Goal: Communication & Community: Ask a question

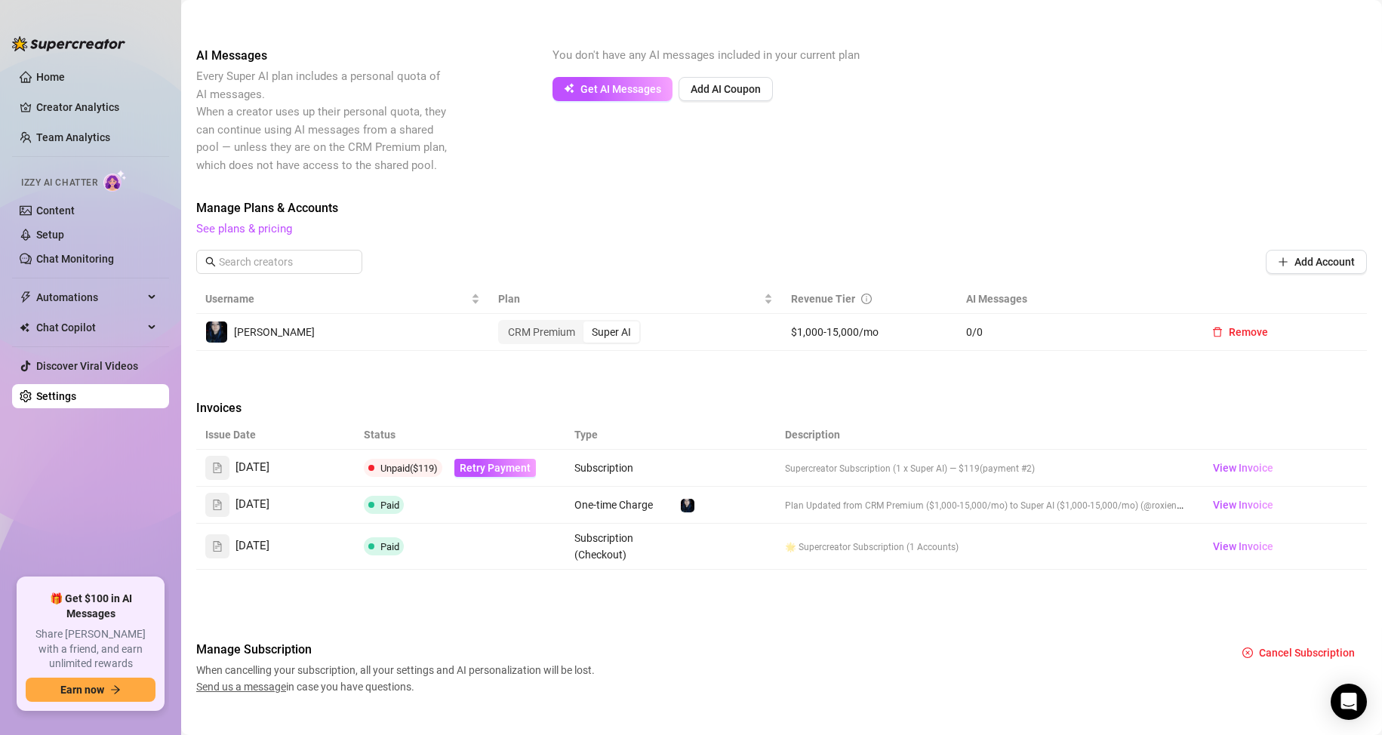
scroll to position [204, 0]
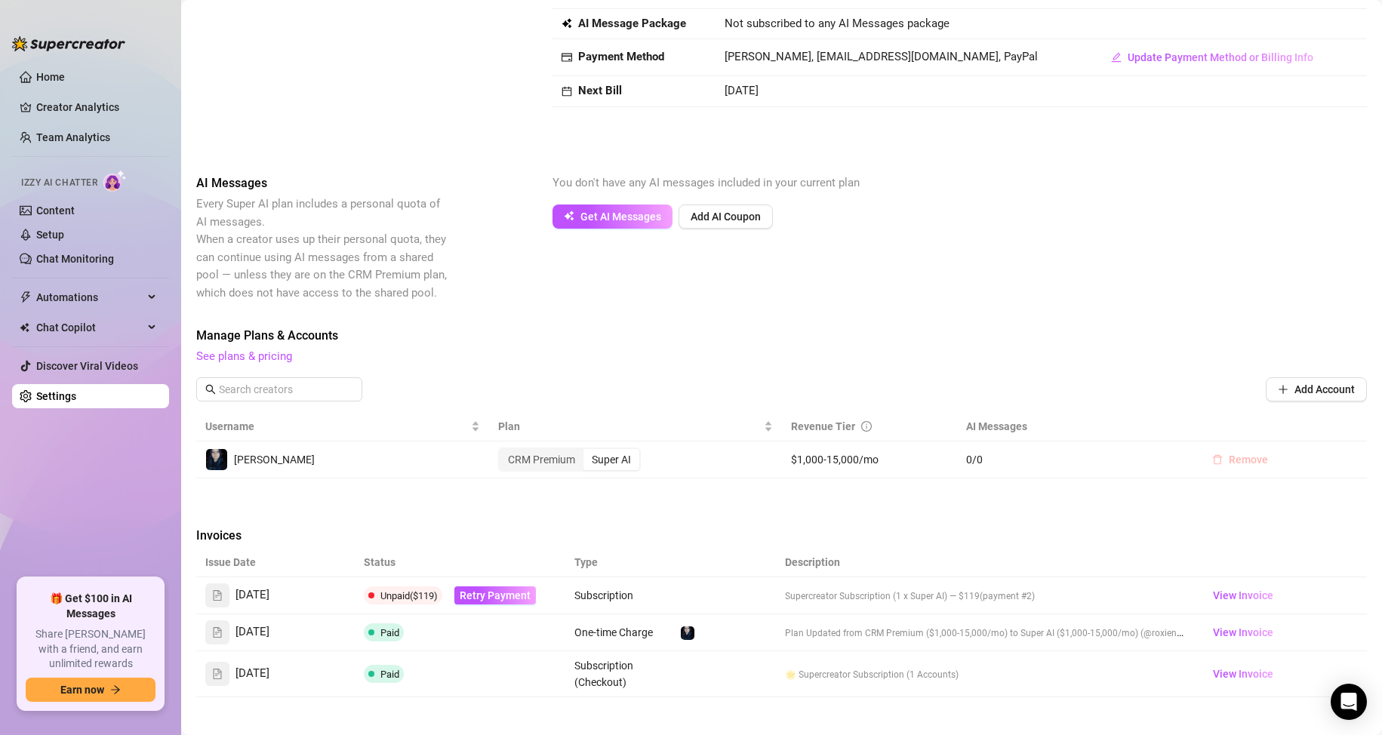
click at [658, 464] on span "Remove" at bounding box center [1248, 460] width 39 height 12
click at [658, 424] on span "Cancel" at bounding box center [1290, 420] width 33 height 12
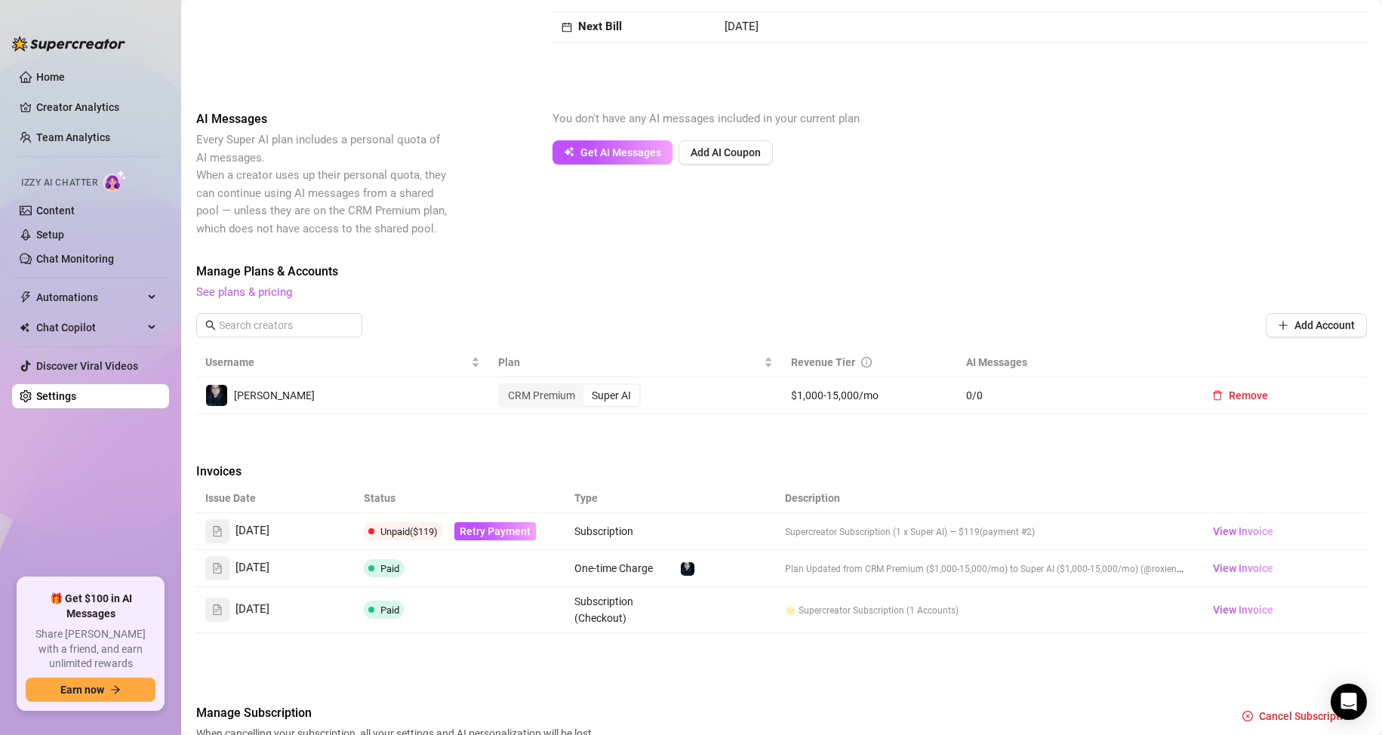
scroll to position [279, 0]
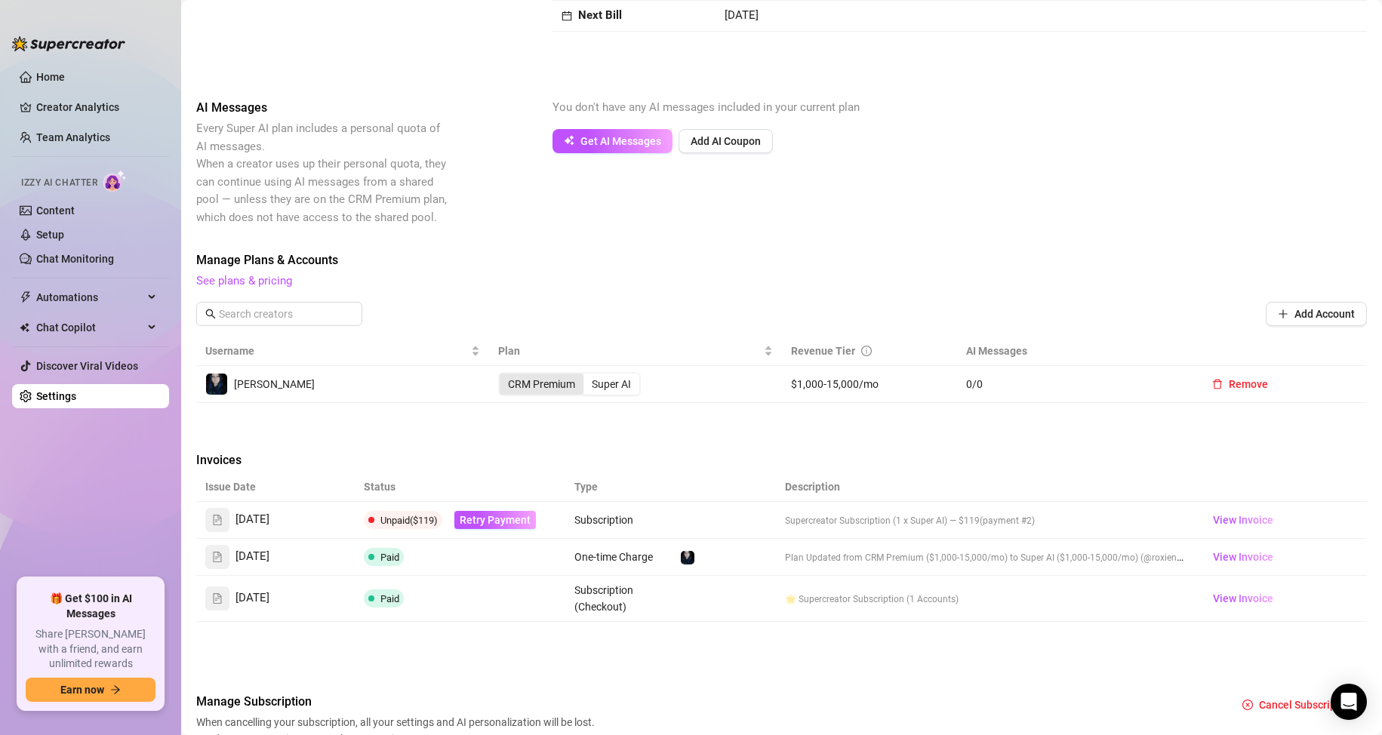
click at [574, 395] on div "CRM Premium" at bounding box center [542, 384] width 84 height 21
click at [504, 376] on input "CRM Premium" at bounding box center [504, 376] width 0 height 0
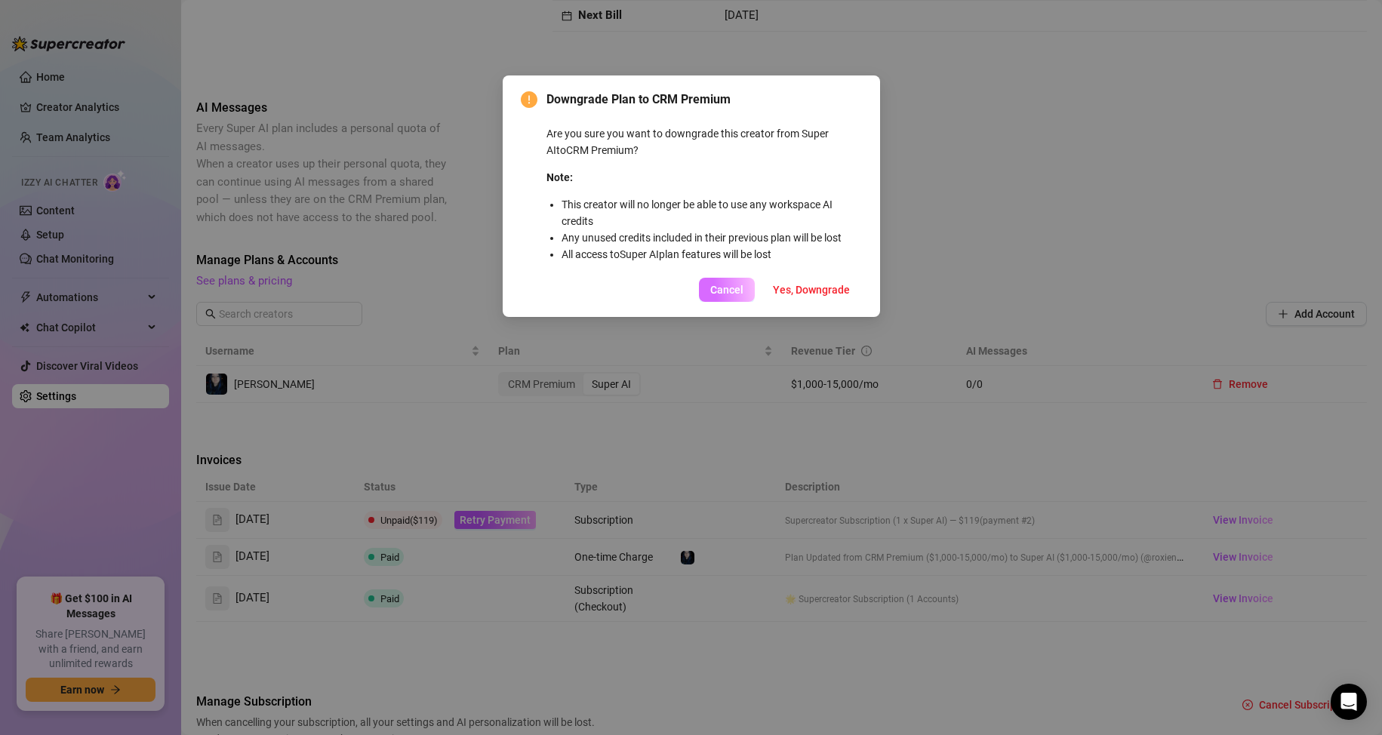
click at [658, 297] on button "Cancel" at bounding box center [727, 290] width 56 height 24
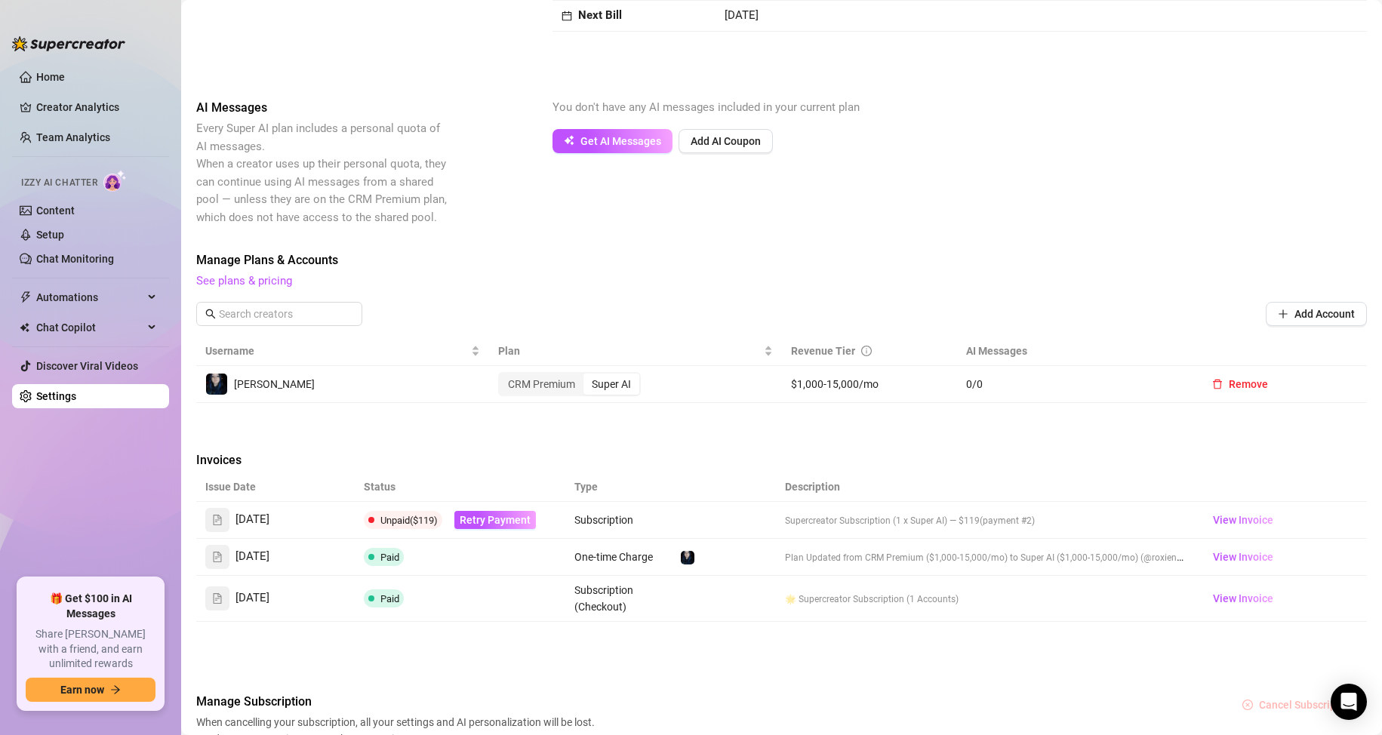
click at [658, 714] on button "Cancel Subscription" at bounding box center [1299, 705] width 137 height 24
click at [658, 662] on span "OK" at bounding box center [1361, 666] width 14 height 12
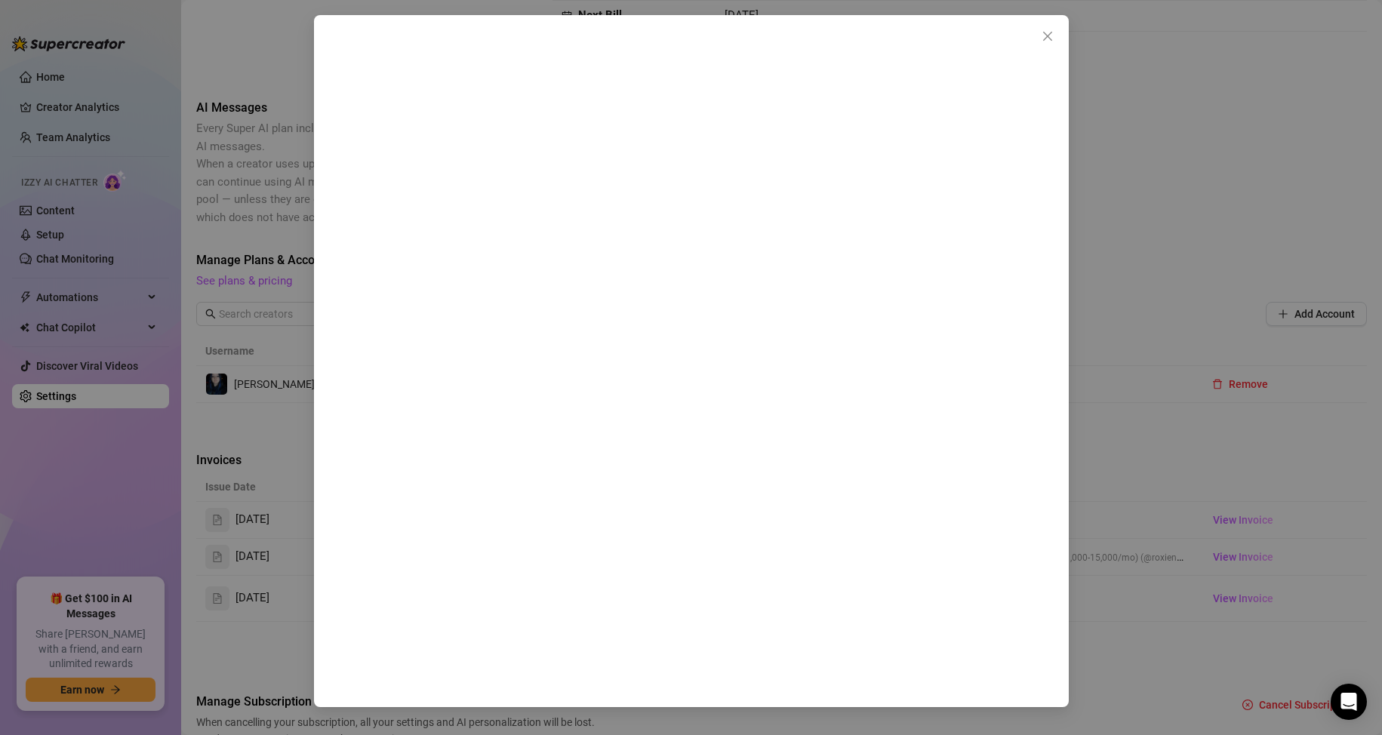
click at [658, 390] on div at bounding box center [691, 367] width 1382 height 735
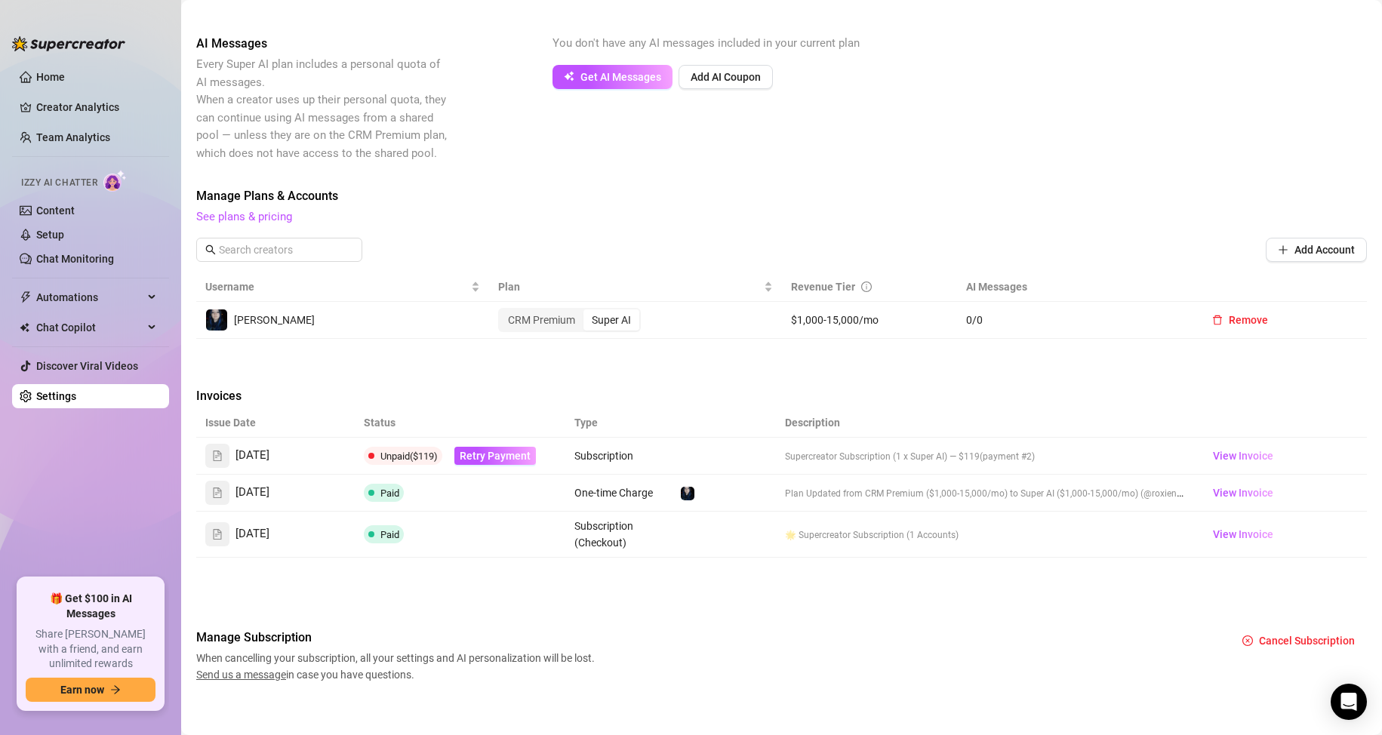
scroll to position [355, 0]
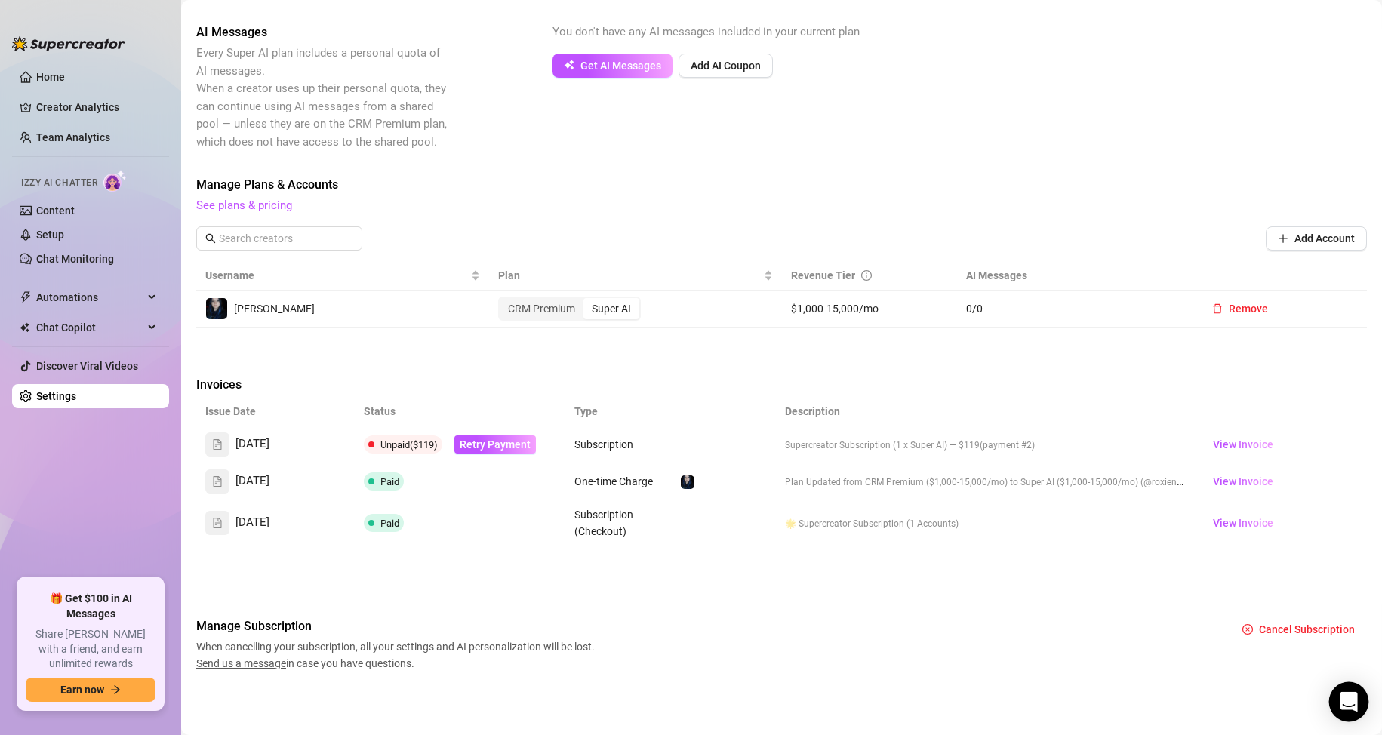
click at [658, 694] on icon "Open Intercom Messenger" at bounding box center [1349, 702] width 20 height 20
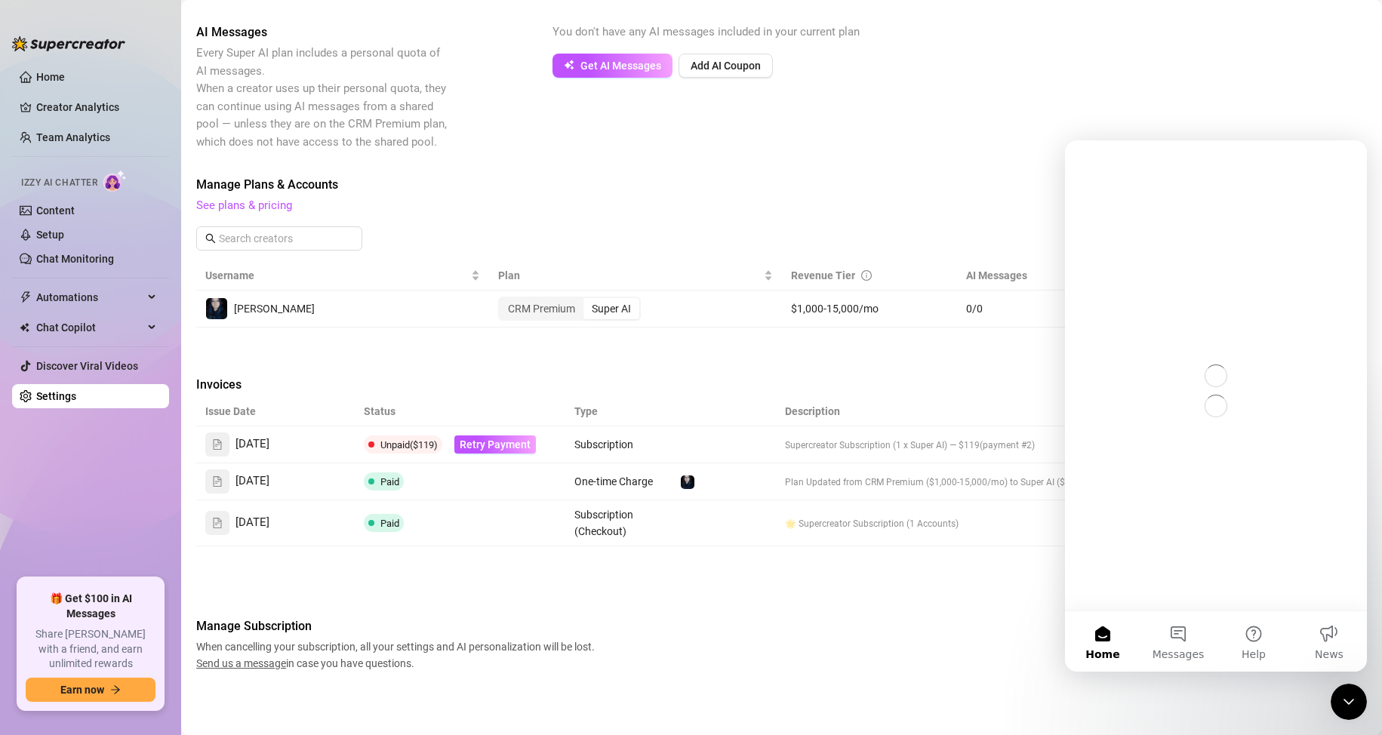
scroll to position [0, 0]
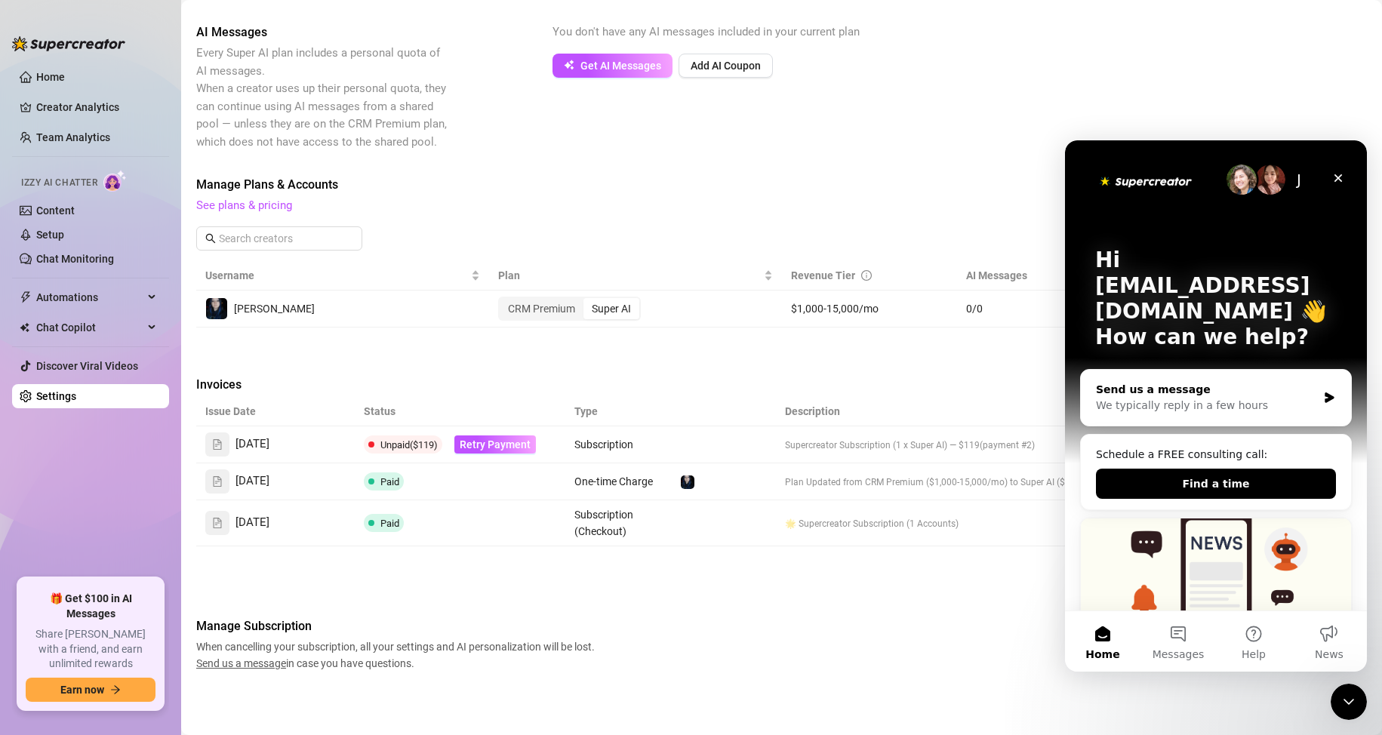
click at [658, 399] on div "We typically reply in a few hours" at bounding box center [1206, 406] width 221 height 16
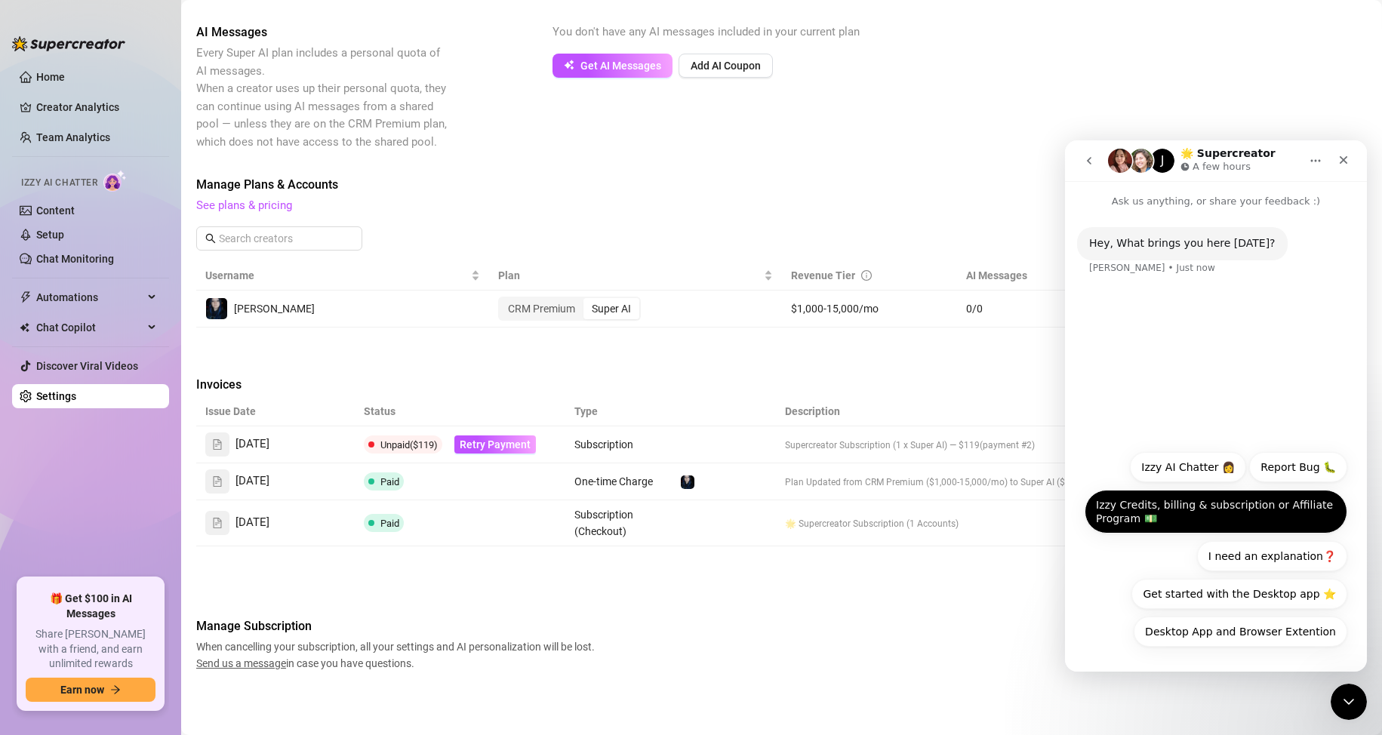
click at [658, 498] on button "Izzy Credits, billing & subscription or Affiliate Program 💵" at bounding box center [1216, 512] width 263 height 44
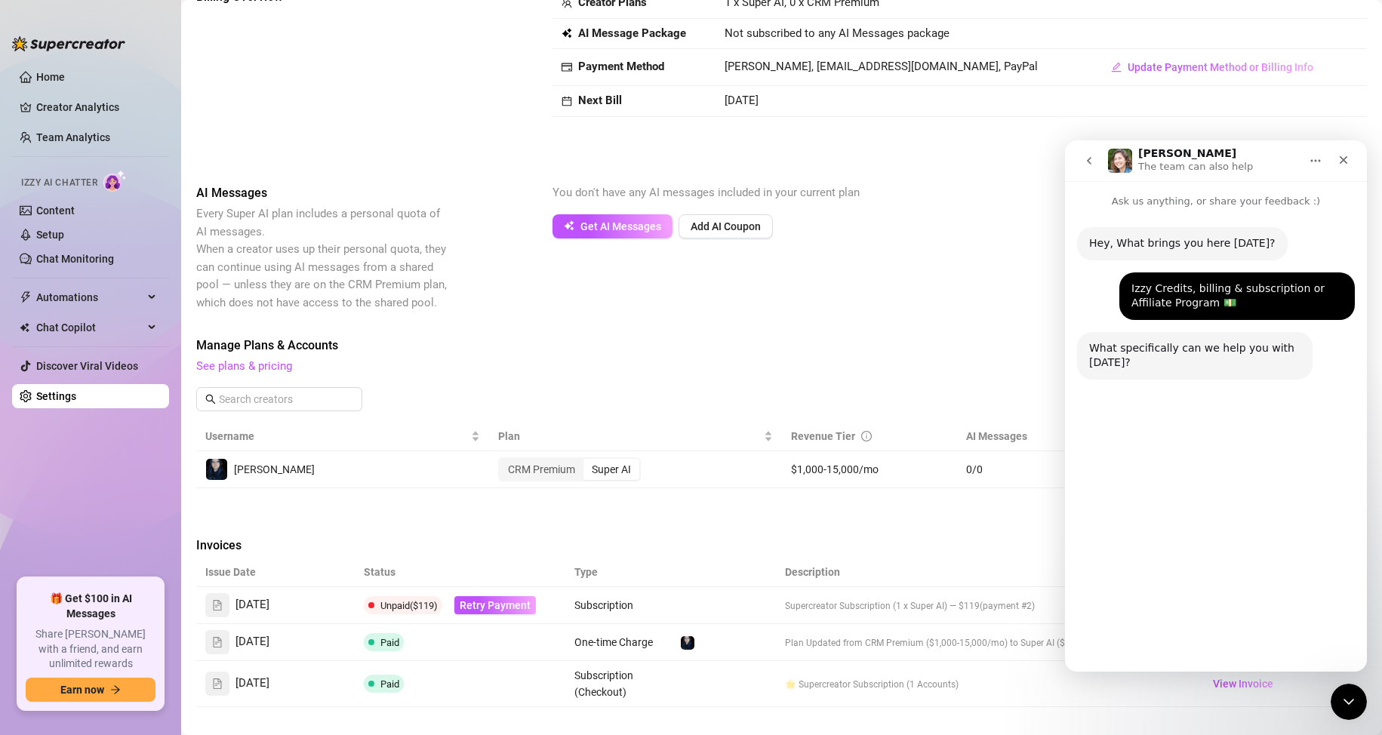
scroll to position [204, 0]
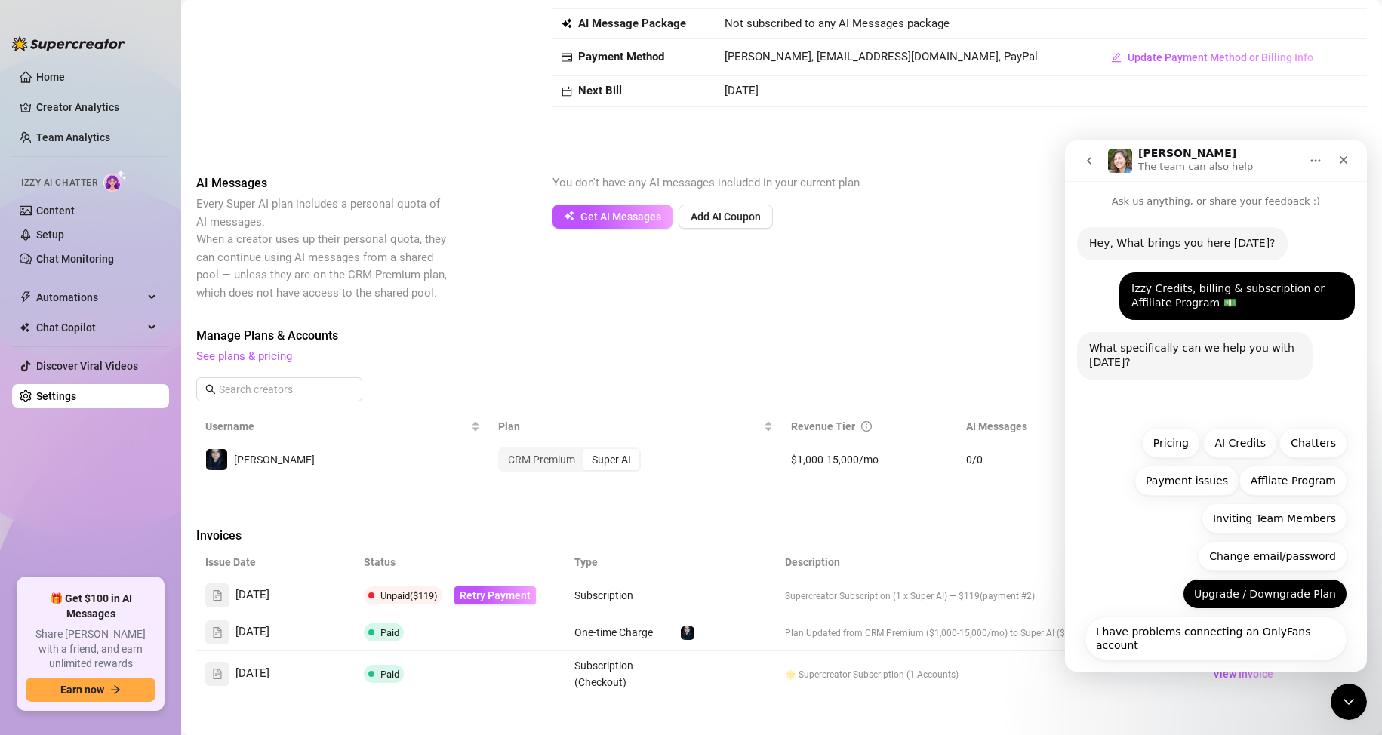
click at [658, 595] on button "Upgrade / Downgrade Plan" at bounding box center [1265, 594] width 165 height 30
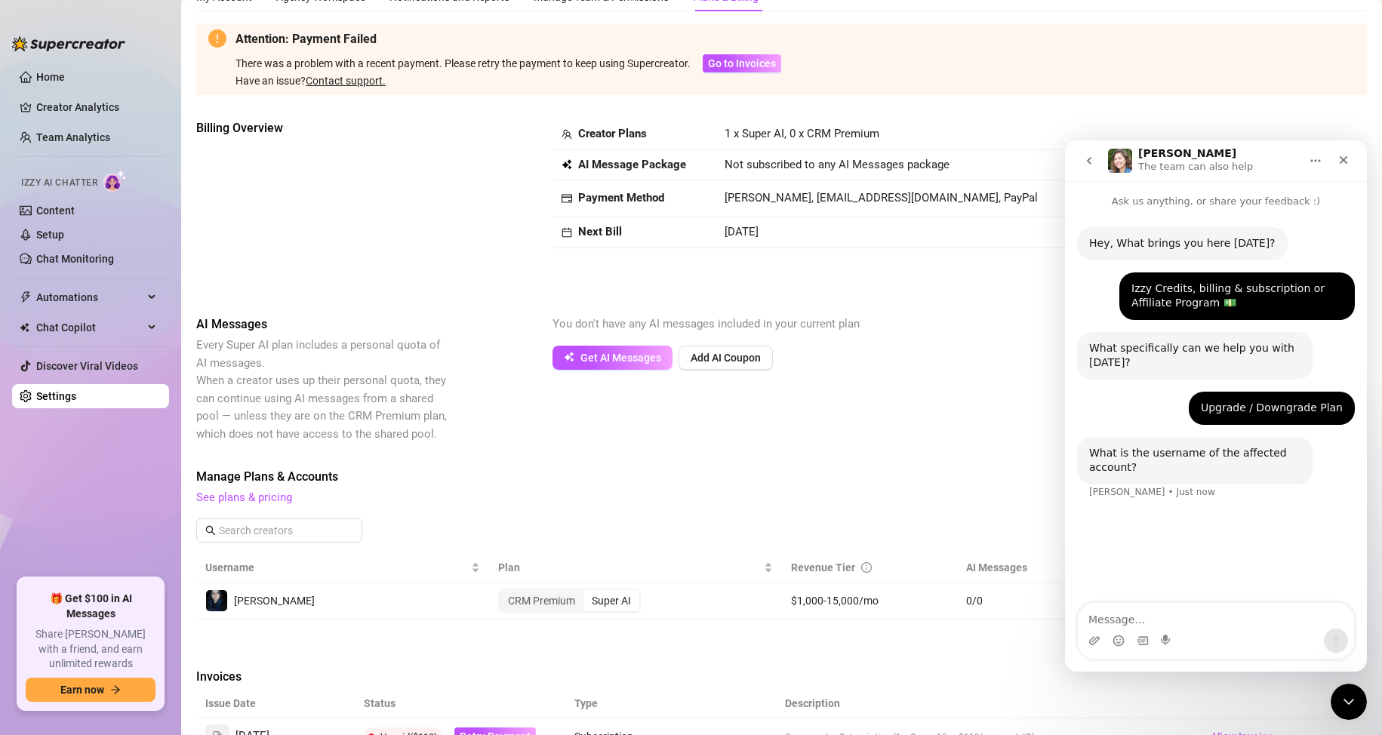
scroll to position [0, 0]
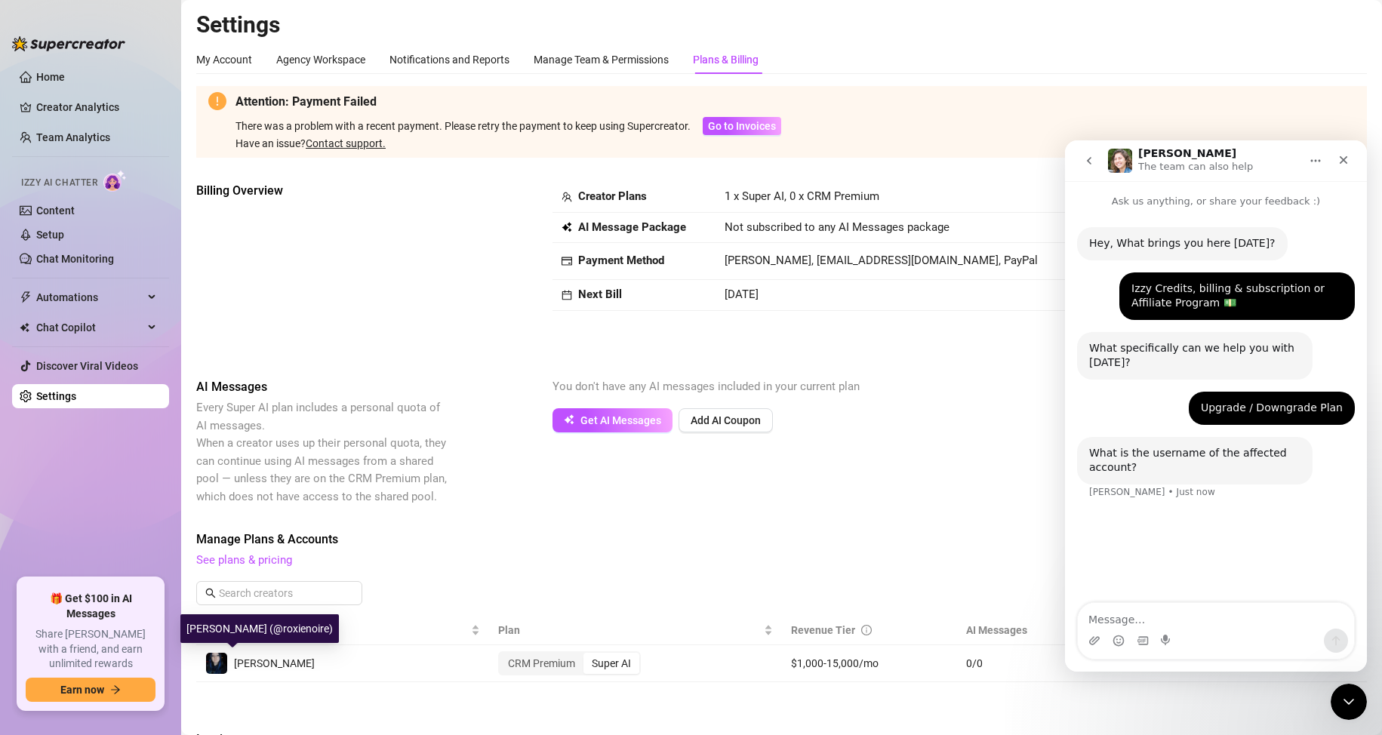
click at [257, 628] on div "[PERSON_NAME] (@roxienoire)" at bounding box center [259, 628] width 159 height 29
copy div "roxienoire"
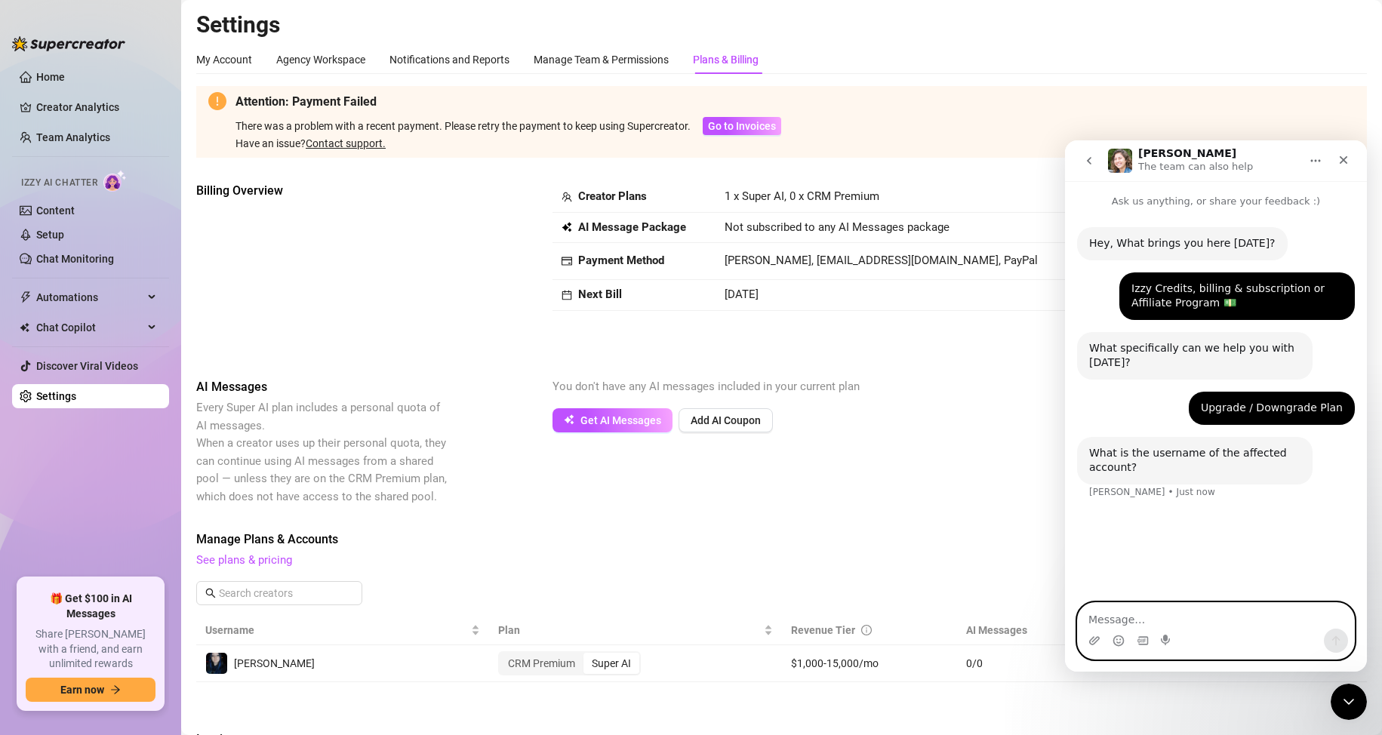
click at [658, 608] on textarea "Message…" at bounding box center [1216, 616] width 276 height 26
paste textarea "roxienoire"
type textarea "roxienoire"
click at [658, 644] on button "Send a message…" at bounding box center [1336, 641] width 24 height 24
click at [658, 616] on textarea "Message…" at bounding box center [1216, 616] width 276 height 26
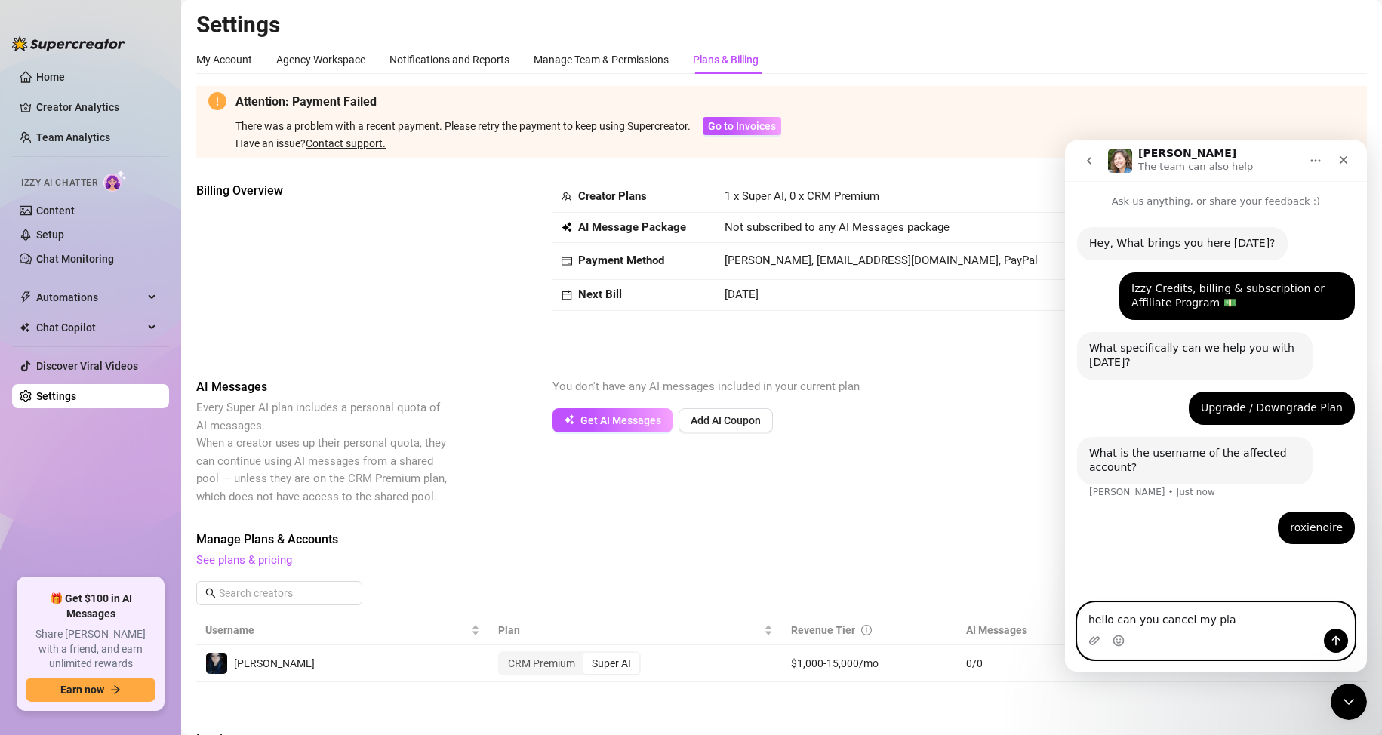
type textarea "hello can you cancel my plan"
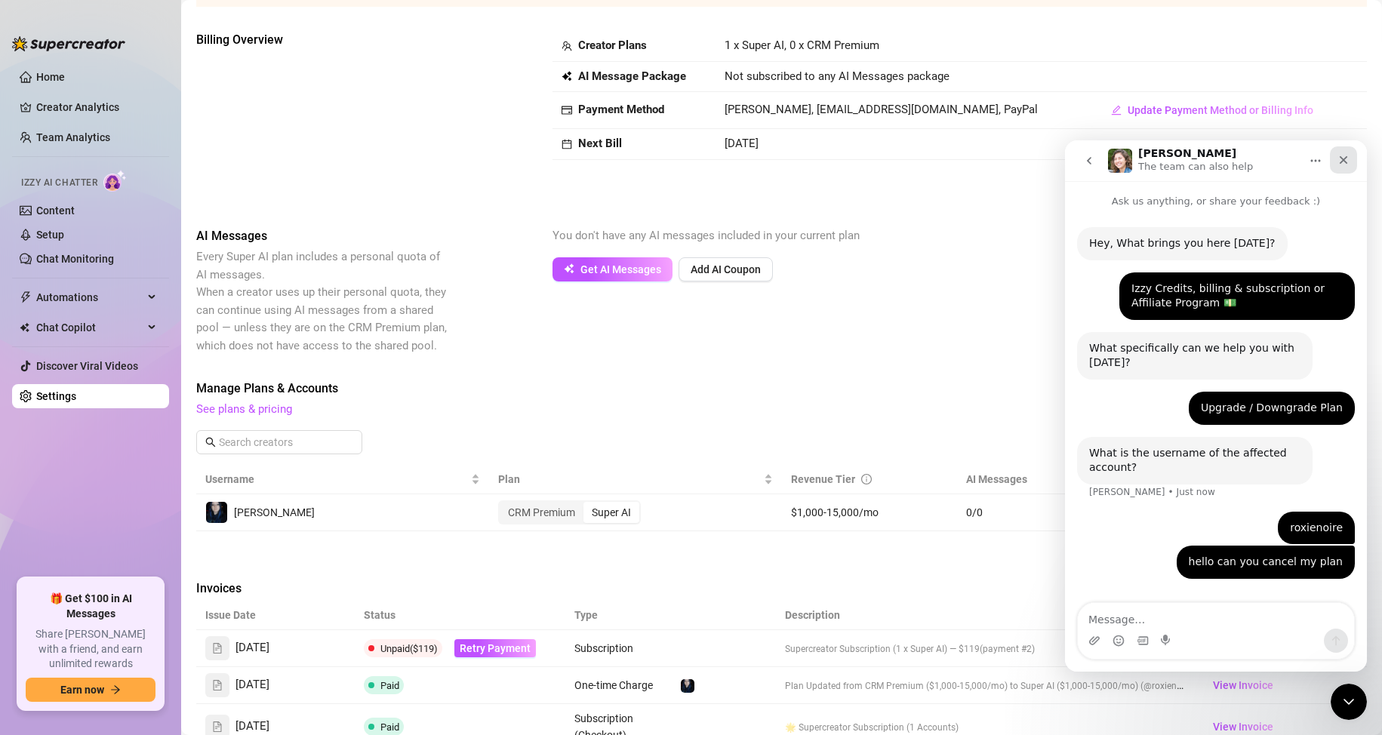
scroll to position [42, 0]
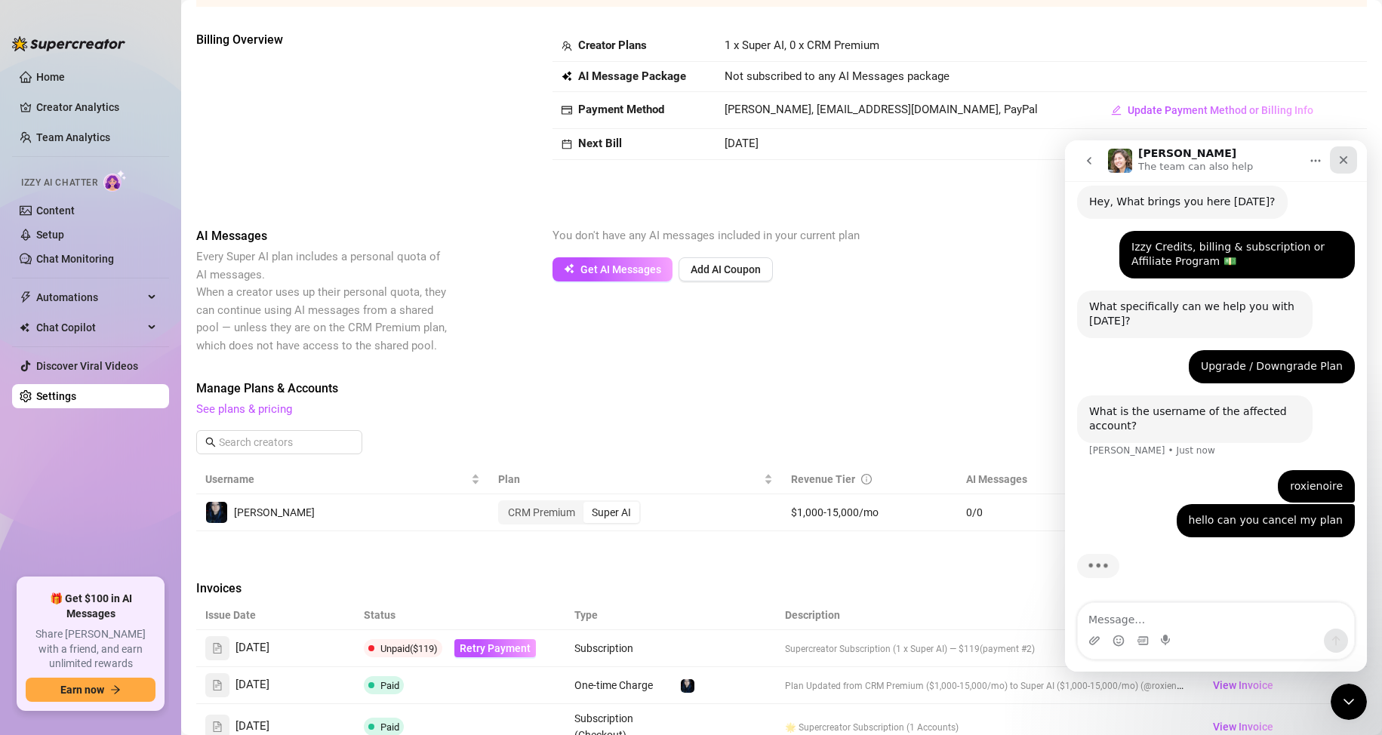
click at [658, 159] on div "Close" at bounding box center [1343, 159] width 27 height 27
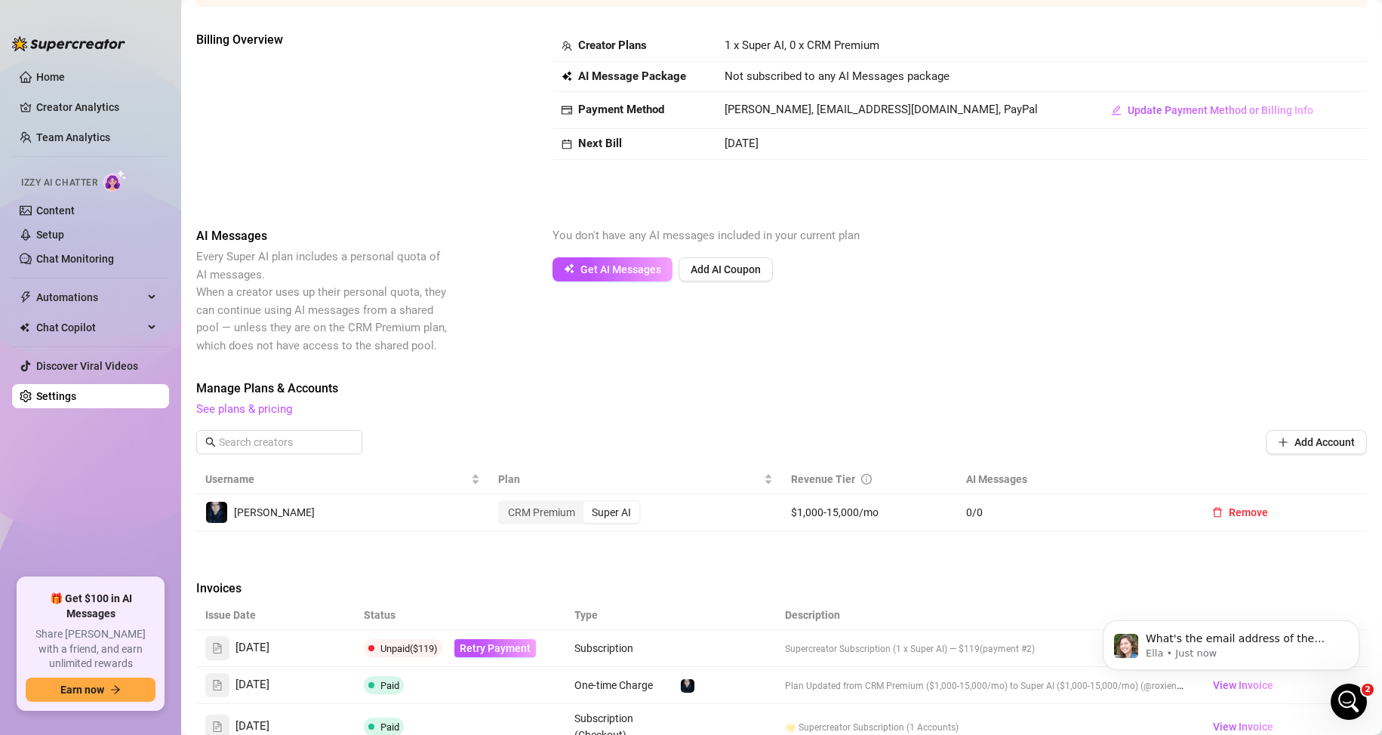
scroll to position [119, 0]
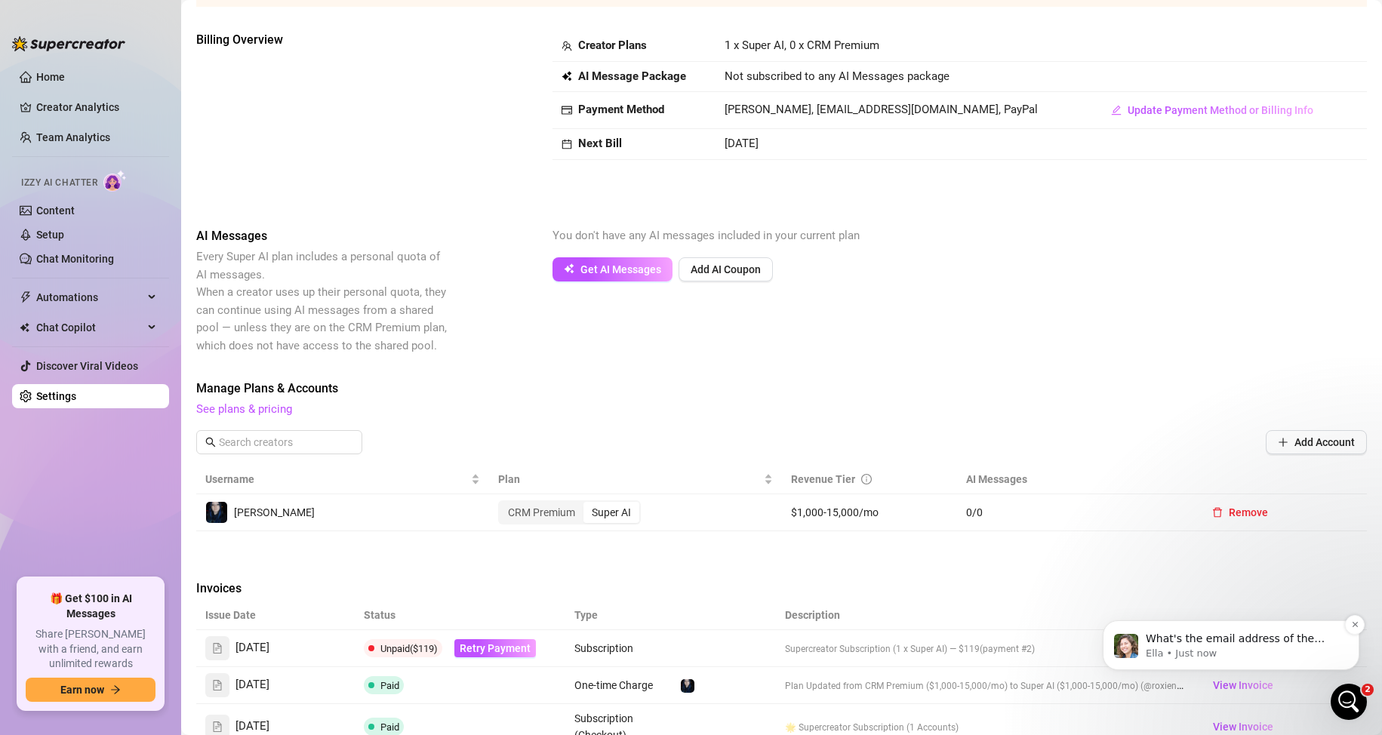
click at [658, 634] on span "What's the email address of the affected person? If this issue involves someone…" at bounding box center [1238, 684] width 185 height 102
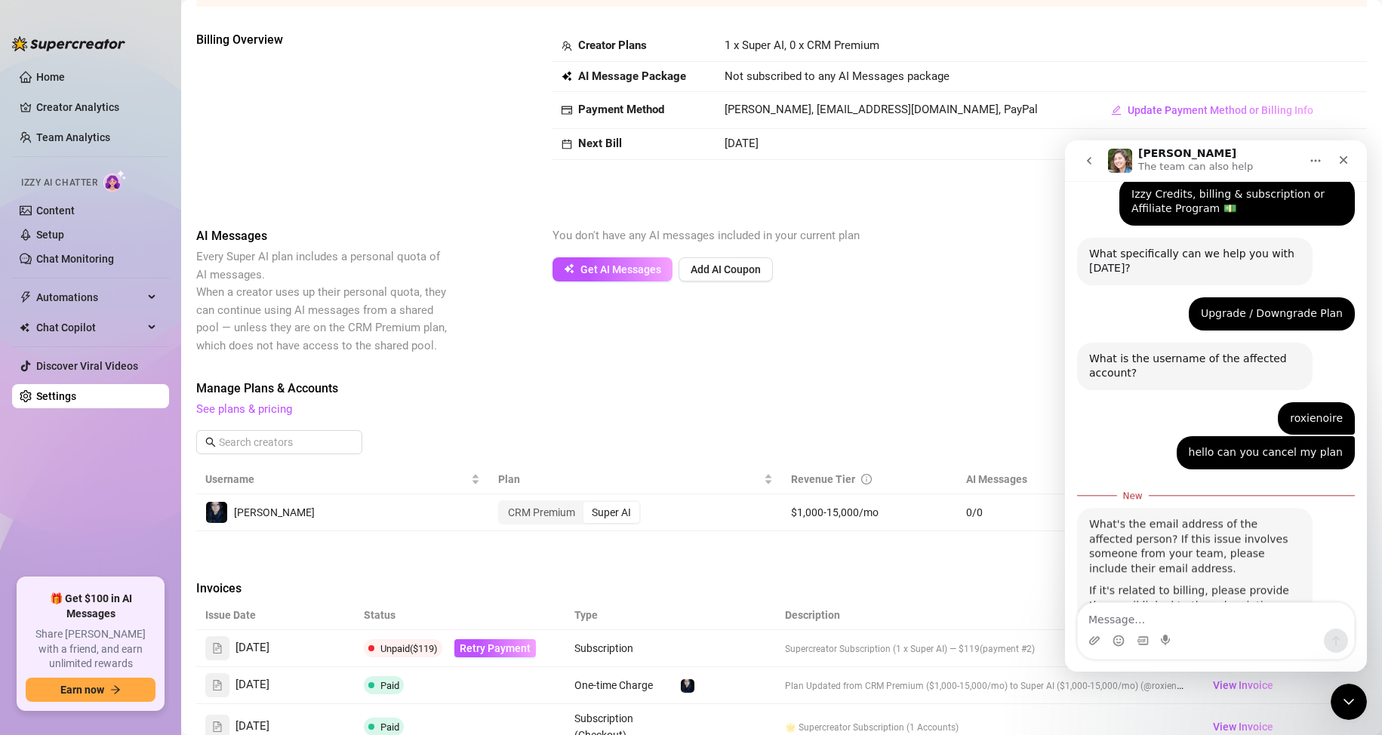
scroll to position [2, 0]
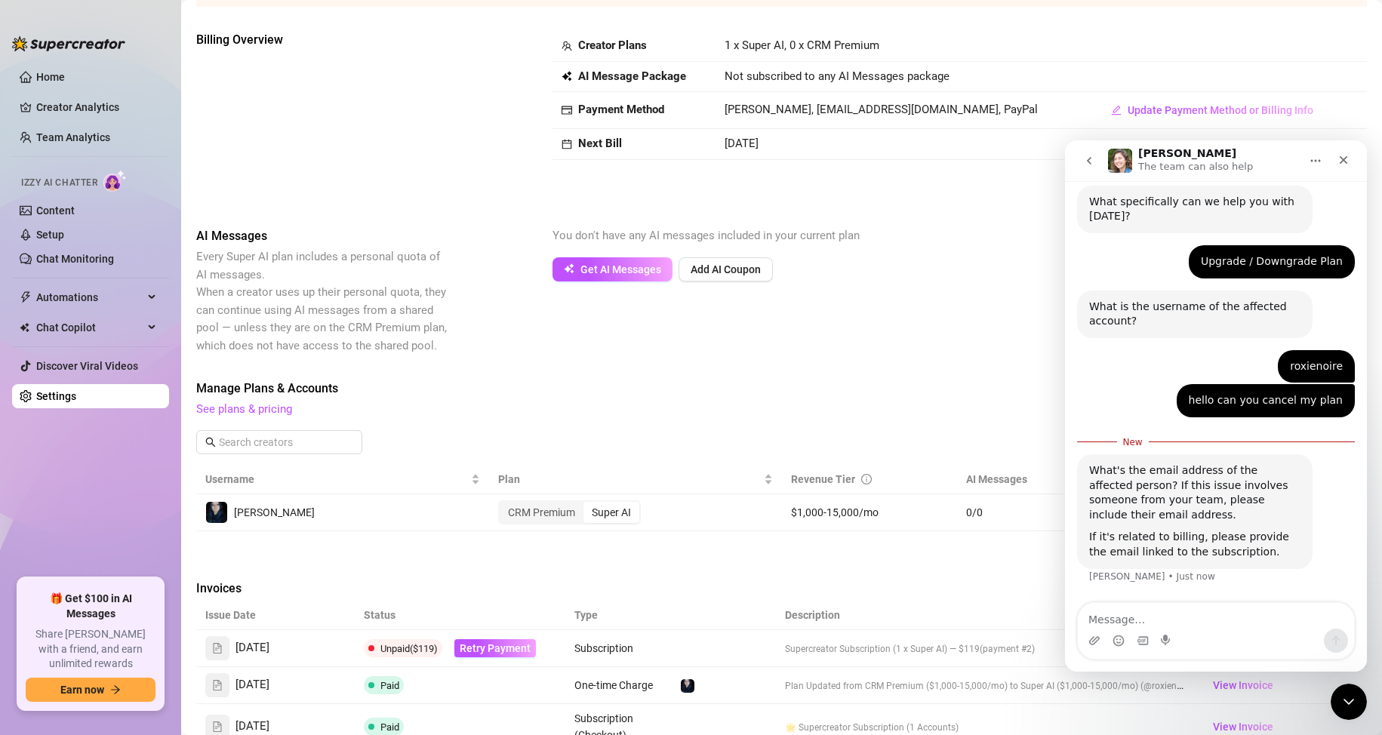
click at [658, 627] on textarea "Message…" at bounding box center [1216, 616] width 276 height 26
click at [658, 619] on textarea "Message…" at bounding box center [1216, 616] width 276 height 26
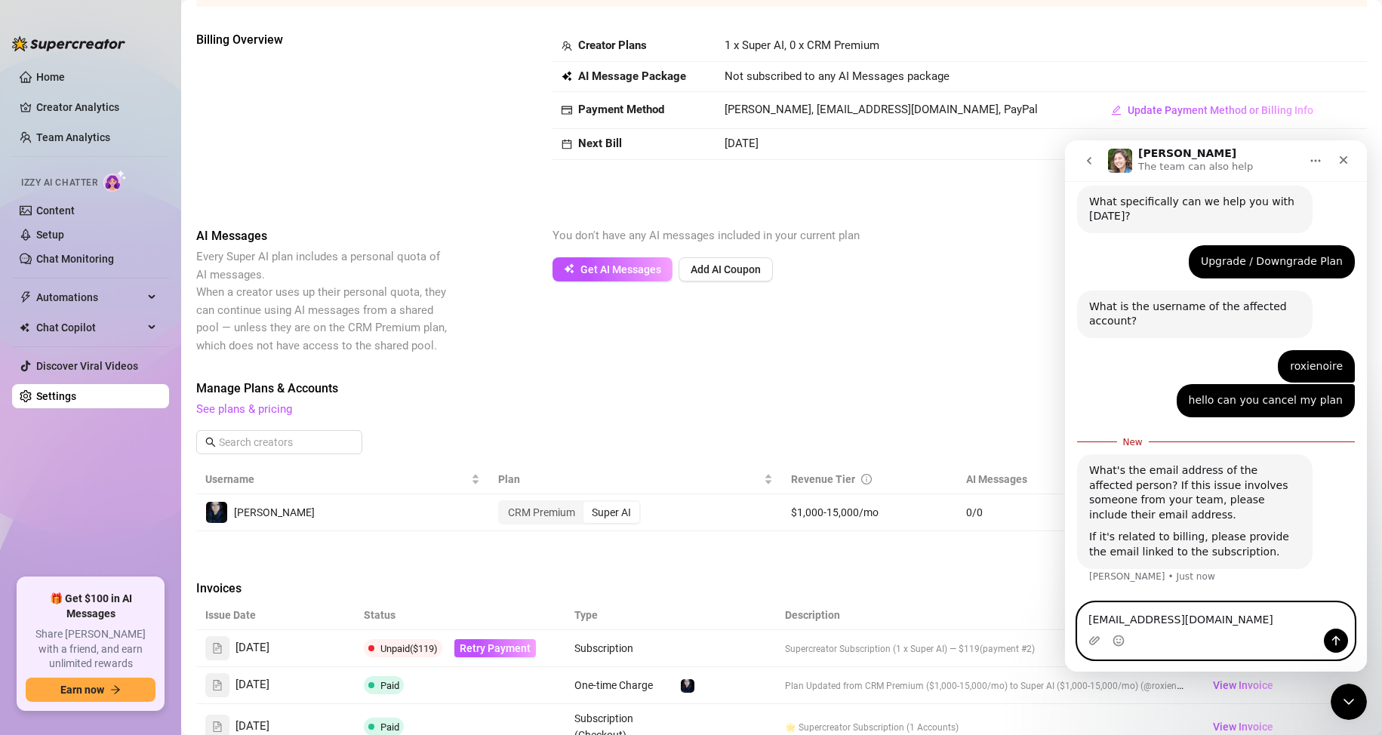
type textarea "[EMAIL_ADDRESS][DOMAIN_NAME]"
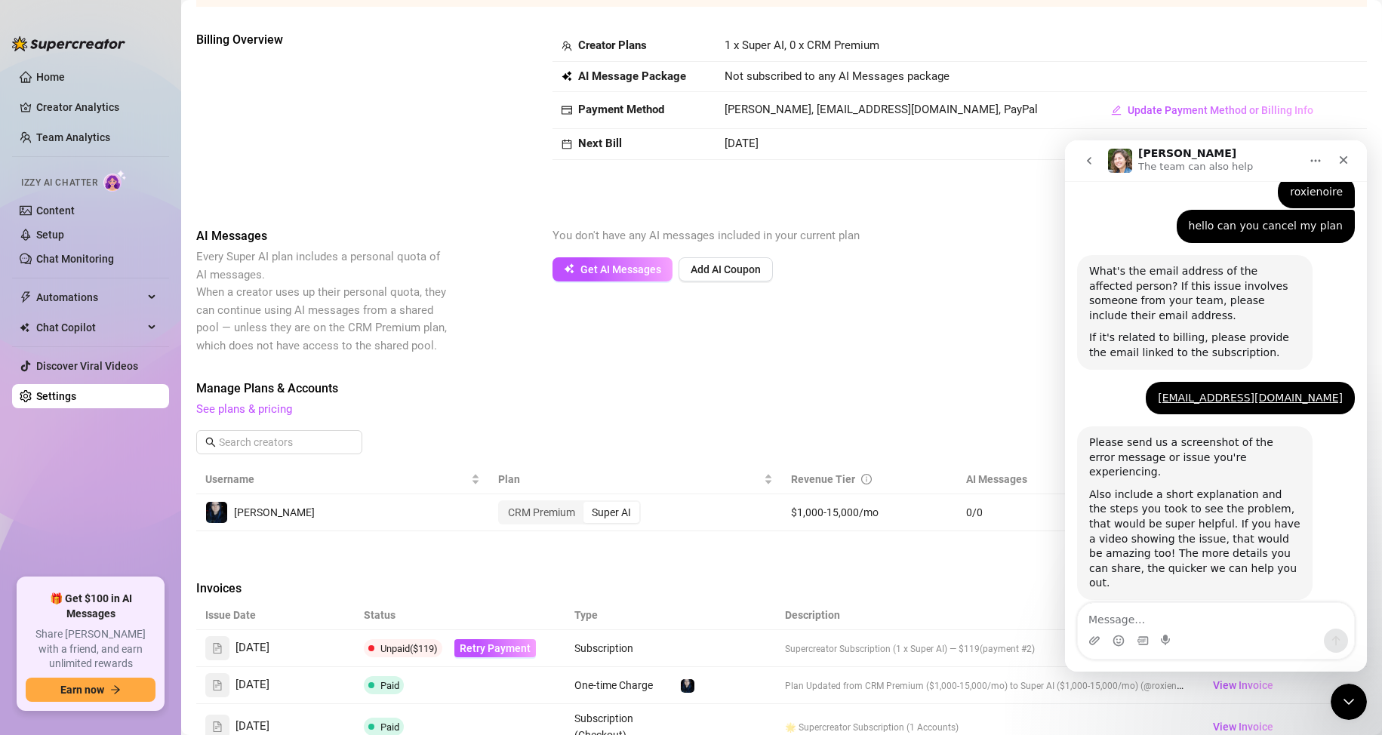
scroll to position [320, 0]
